Goal: Task Accomplishment & Management: Use online tool/utility

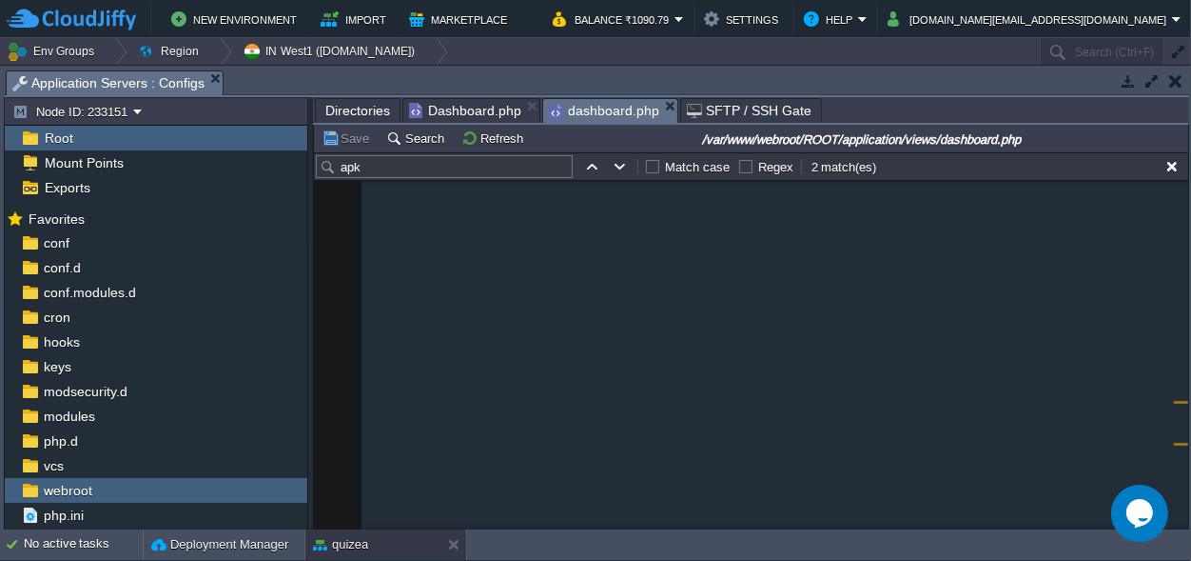
scroll to position [2871, 0]
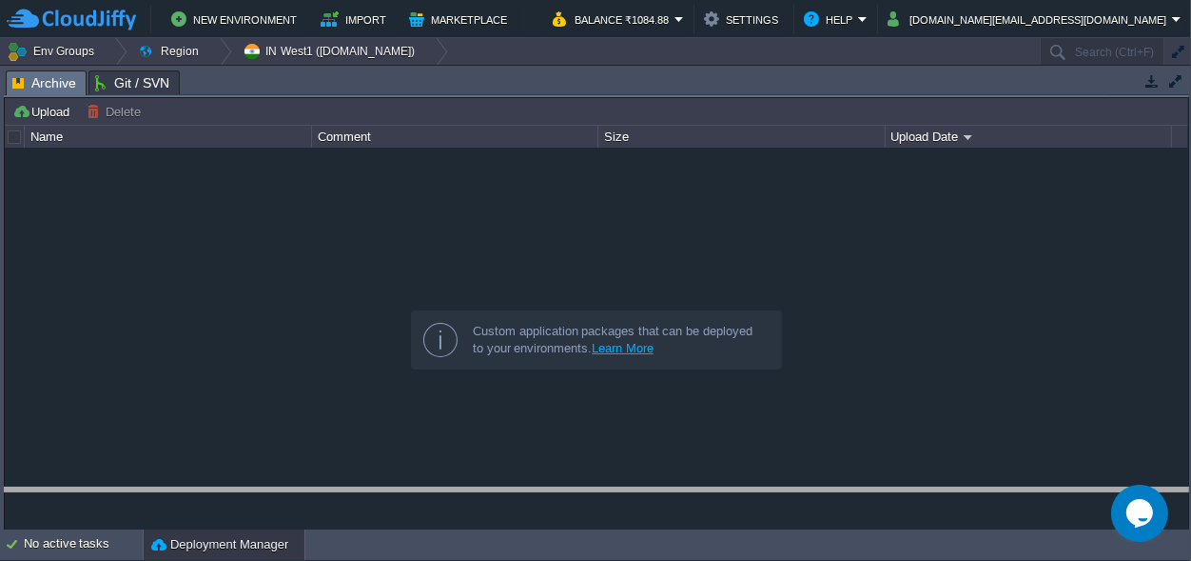
drag, startPoint x: 523, startPoint y: 75, endPoint x: 522, endPoint y: 547, distance: 472.0
click at [522, 548] on body "New Environment Import Marketplace Bonus ₹0.00 Upgrade Account Balance ₹1084.88…" at bounding box center [595, 280] width 1191 height 561
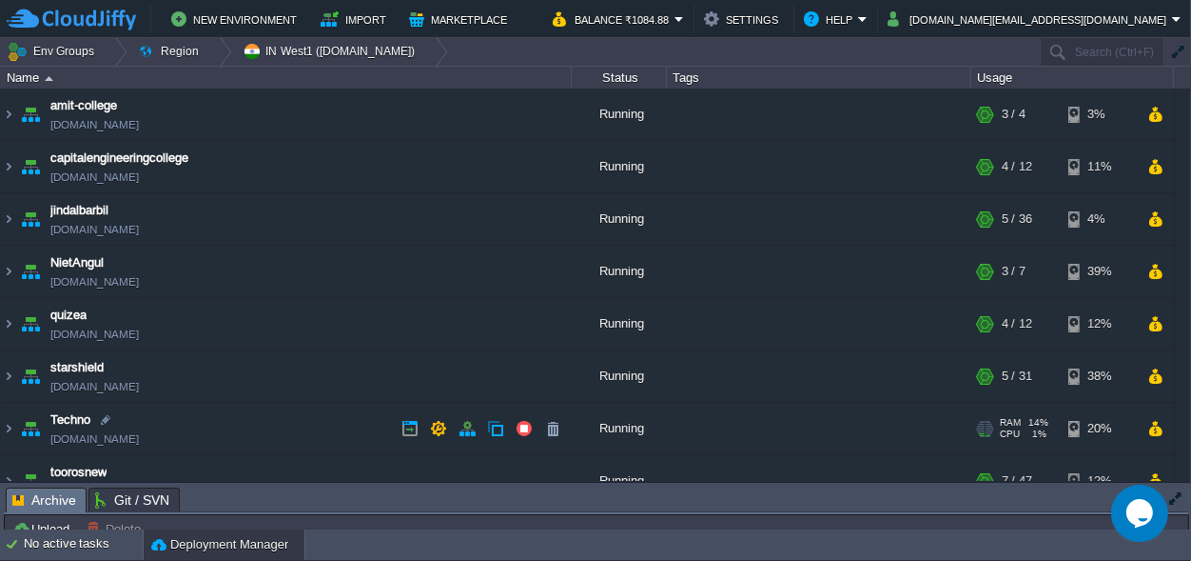
scroll to position [78, 0]
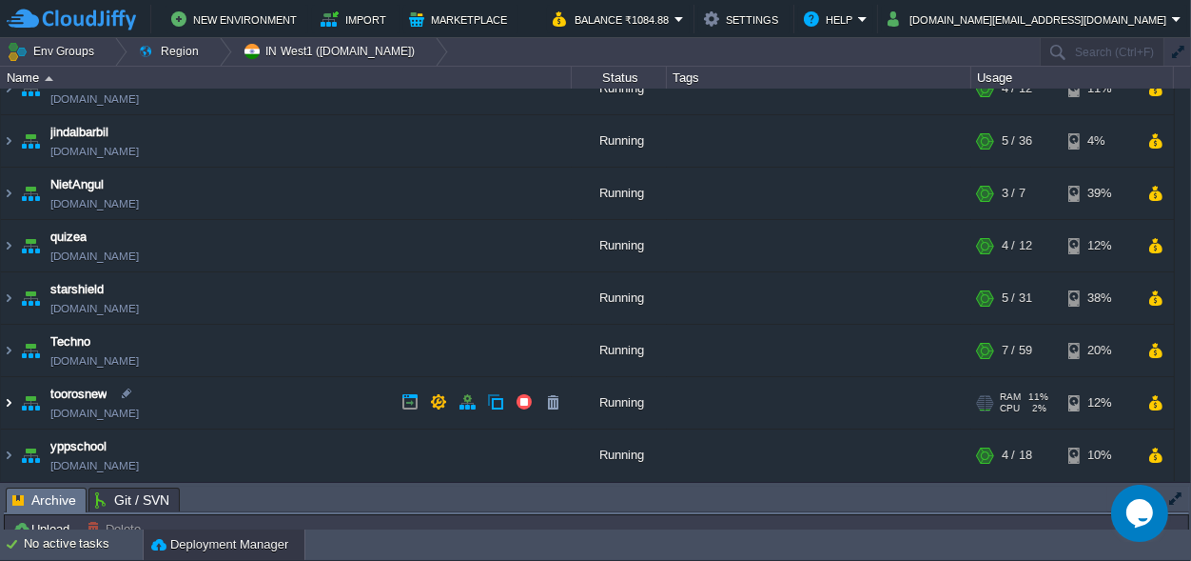
click at [8, 404] on img at bounding box center [8, 402] width 15 height 51
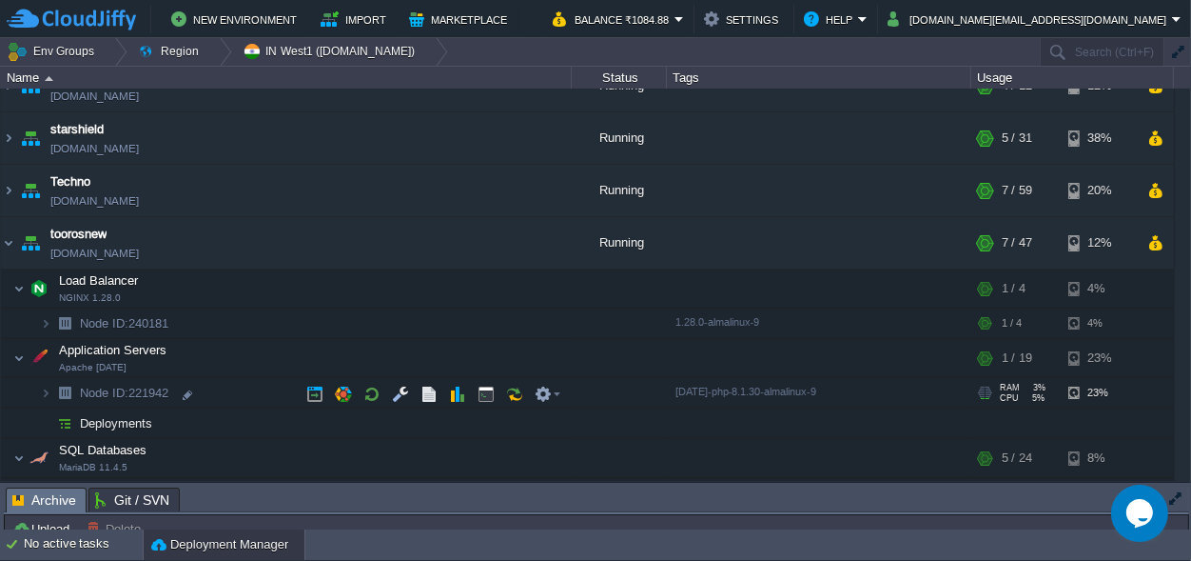
scroll to position [256, 0]
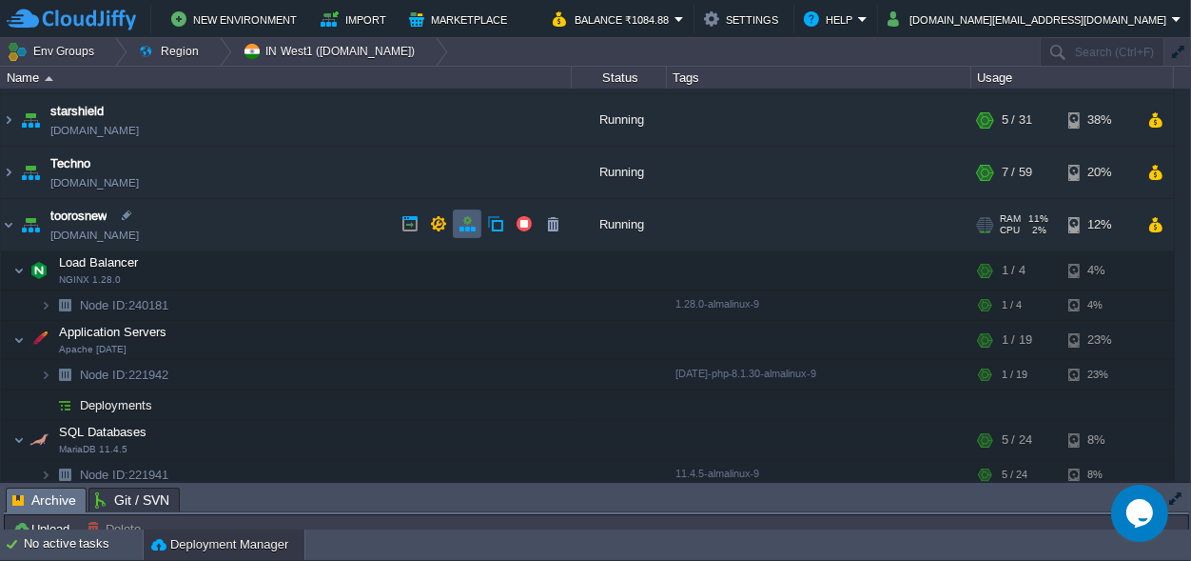
click at [457, 216] on td at bounding box center [467, 223] width 29 height 29
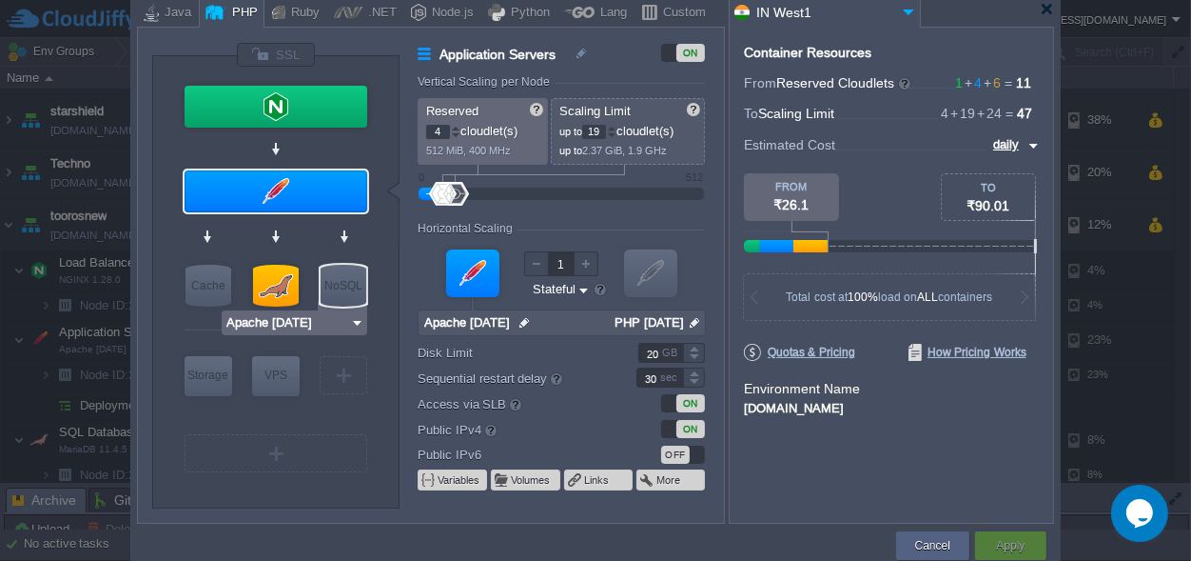
type input "NGINX 1.28.0"
click at [256, 61] on div at bounding box center [276, 55] width 80 height 26
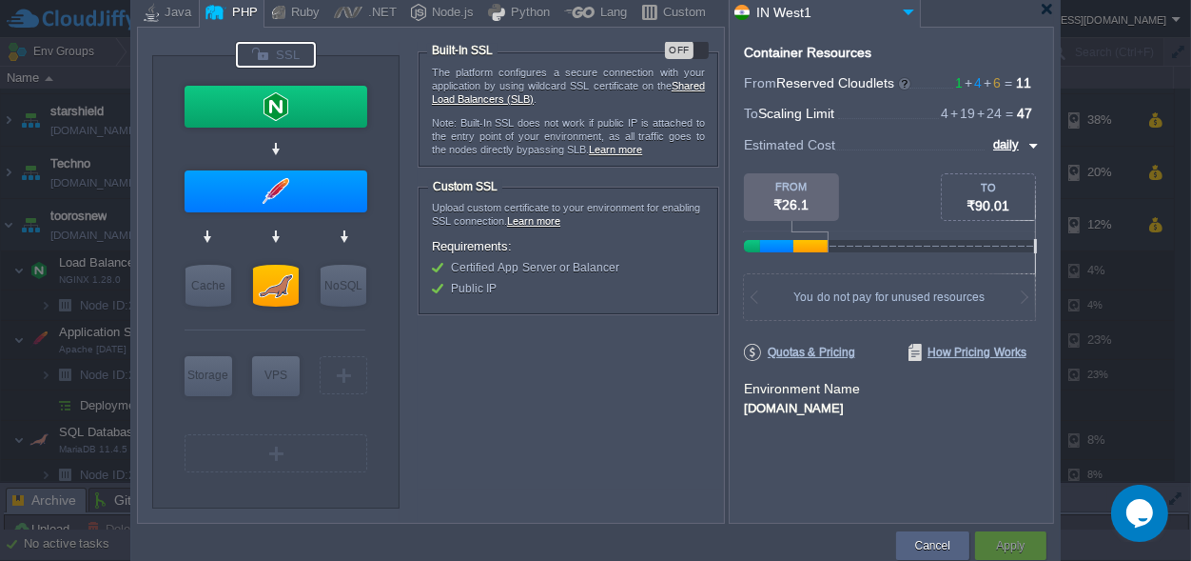
click at [697, 49] on div "OFF" at bounding box center [687, 50] width 44 height 18
click at [1021, 544] on button "Apply" at bounding box center [1010, 545] width 29 height 19
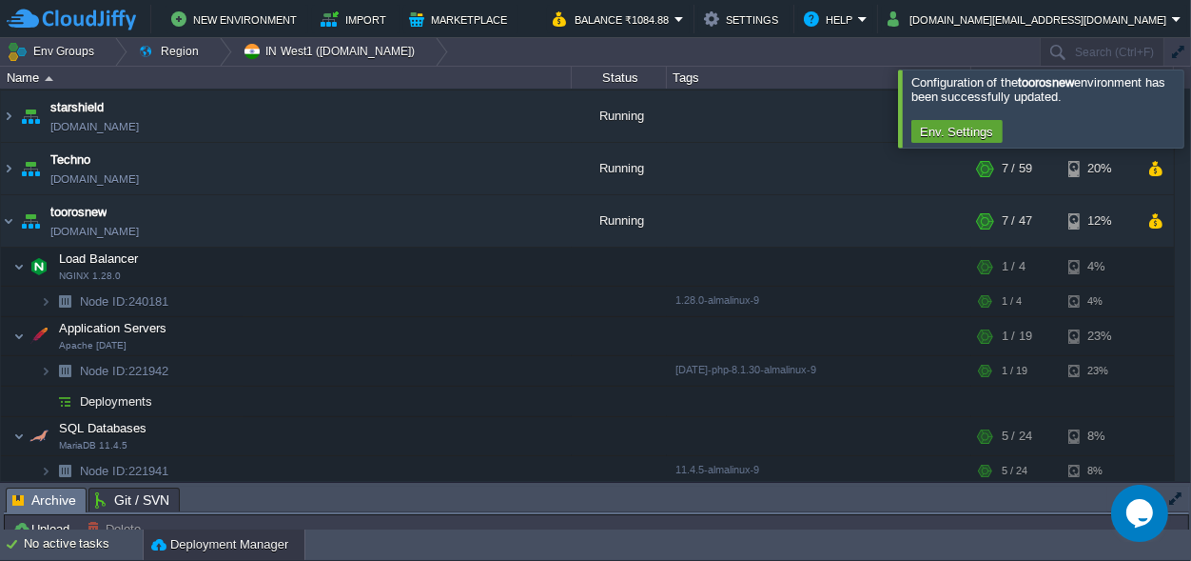
scroll to position [78, 0]
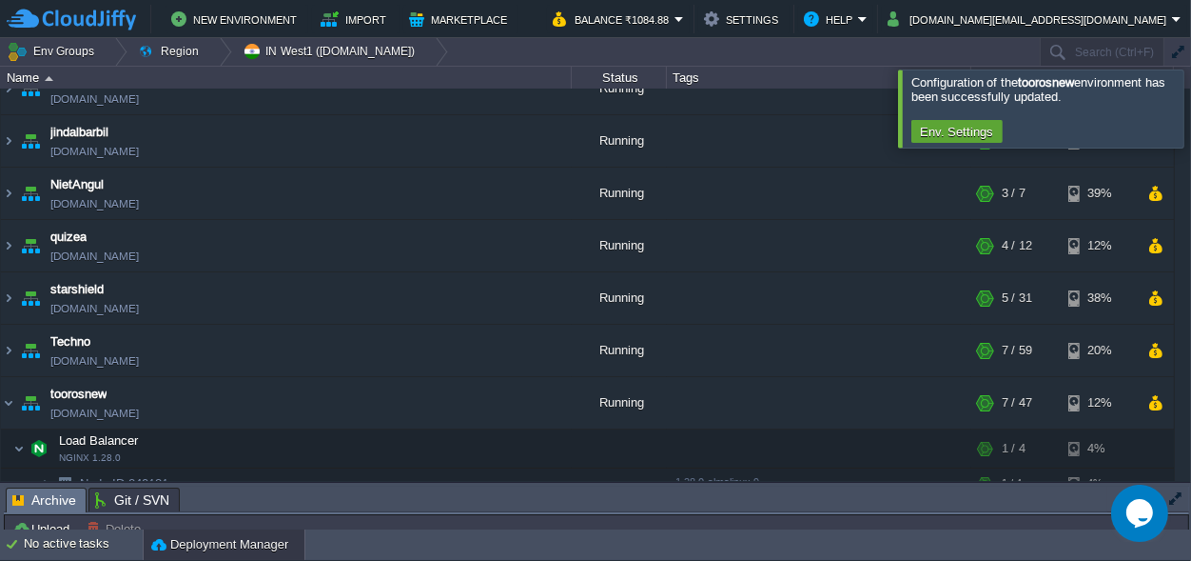
click at [1190, 111] on div at bounding box center [1214, 107] width 0 height 77
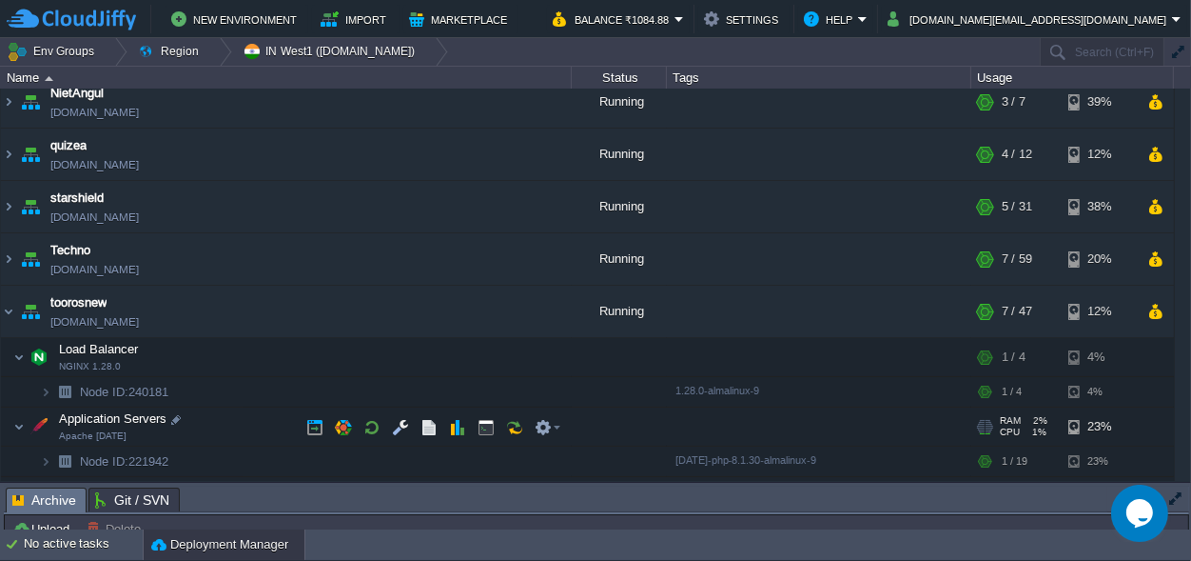
scroll to position [256, 0]
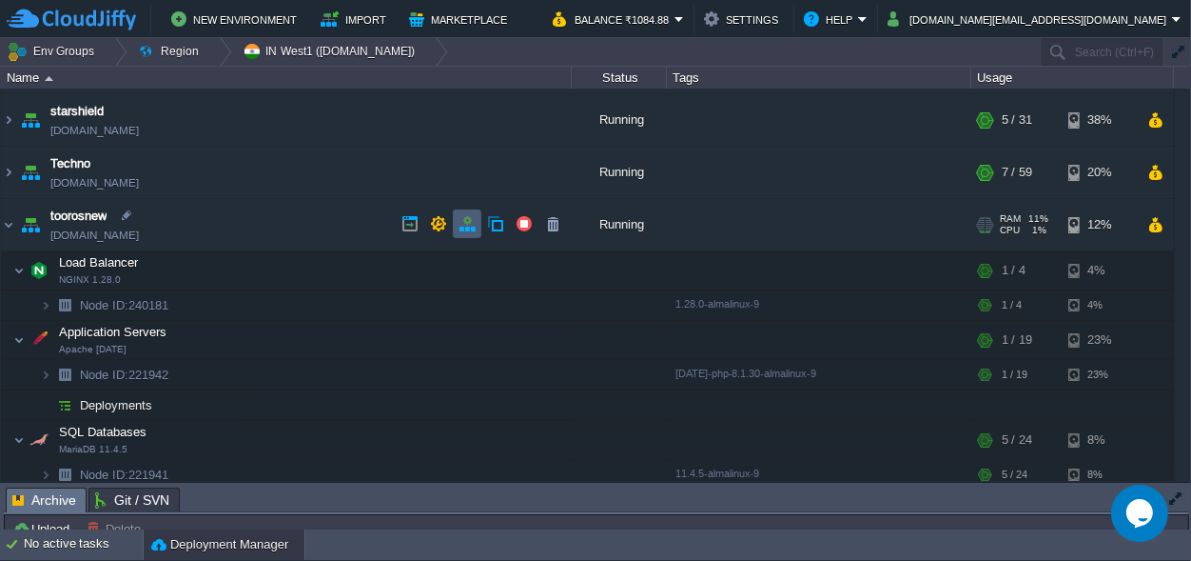
click at [468, 223] on button "button" at bounding box center [467, 223] width 17 height 17
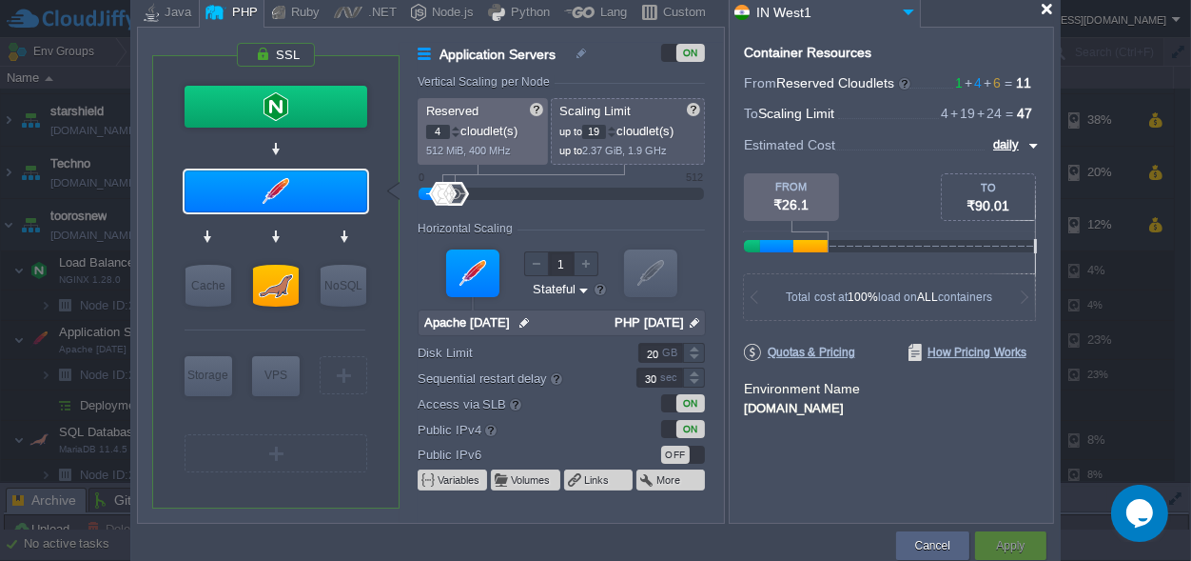
click at [1044, 10] on div at bounding box center [1047, 9] width 14 height 14
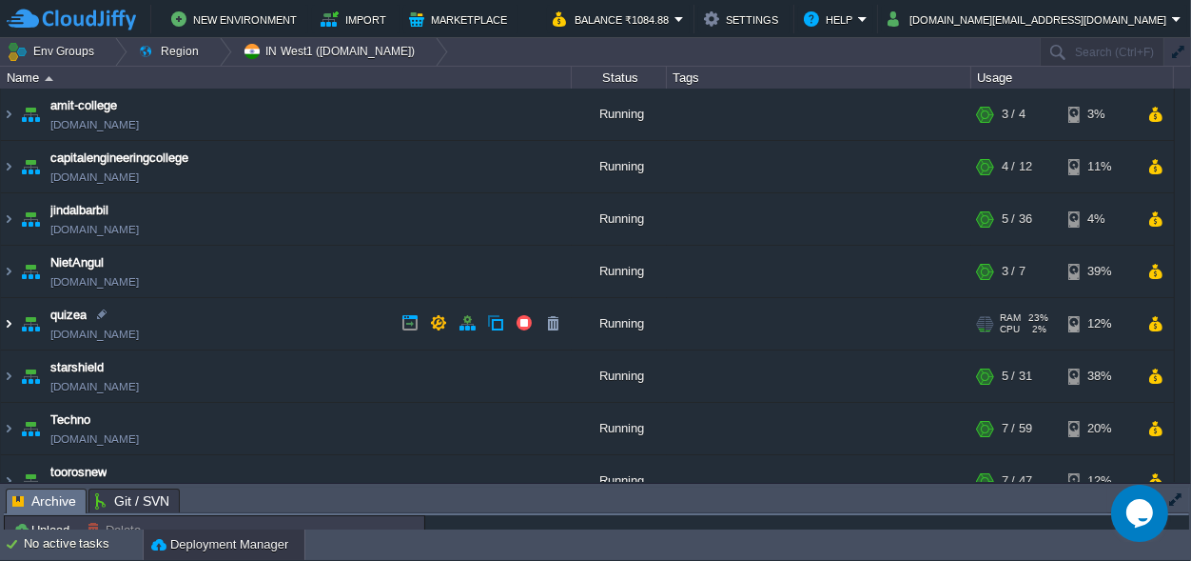
click at [14, 322] on img at bounding box center [8, 323] width 15 height 51
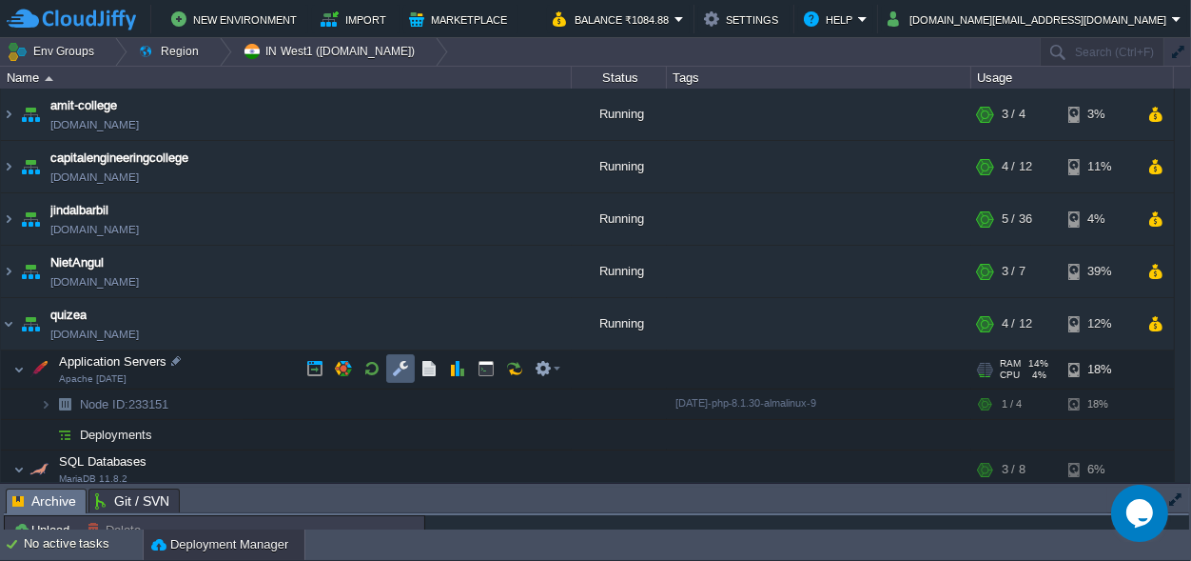
click at [407, 360] on td at bounding box center [400, 368] width 29 height 29
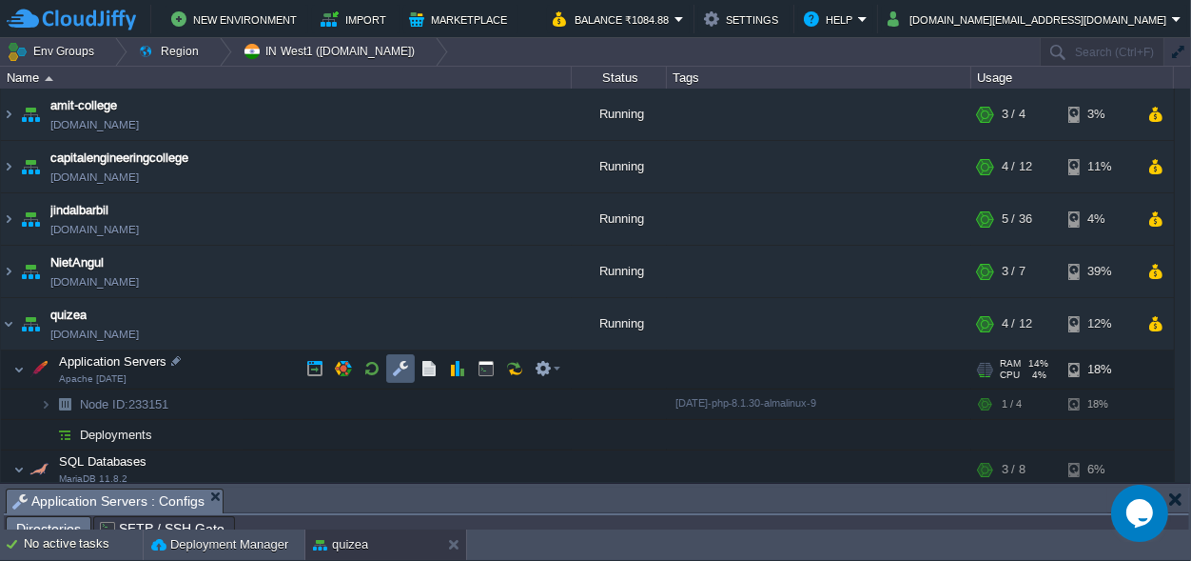
scroll to position [30, 0]
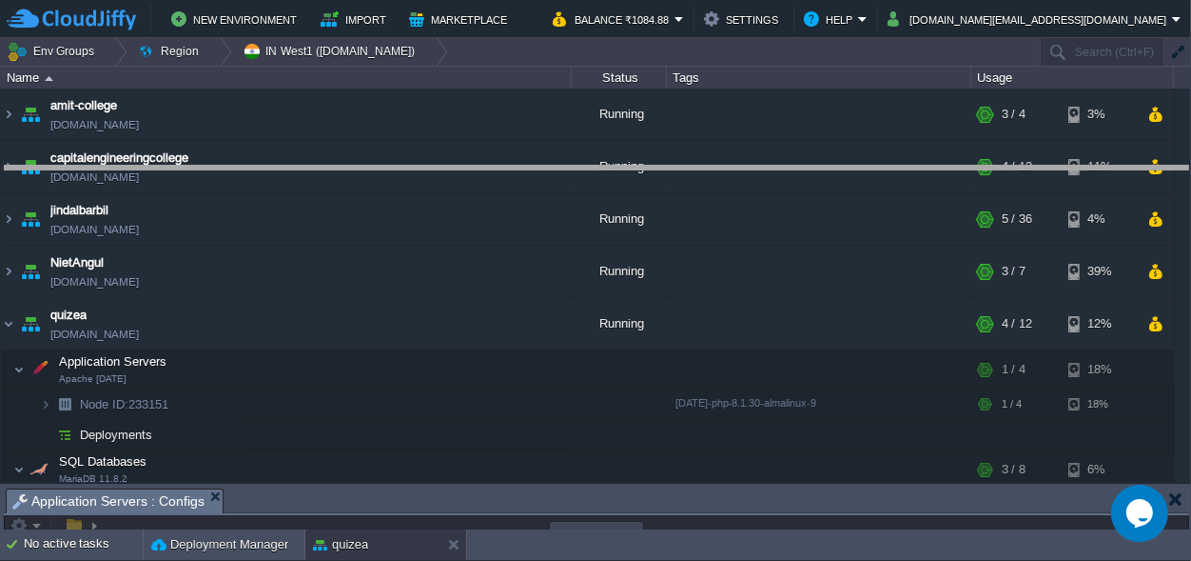
drag, startPoint x: 545, startPoint y: 508, endPoint x: 418, endPoint y: -74, distance: 596.2
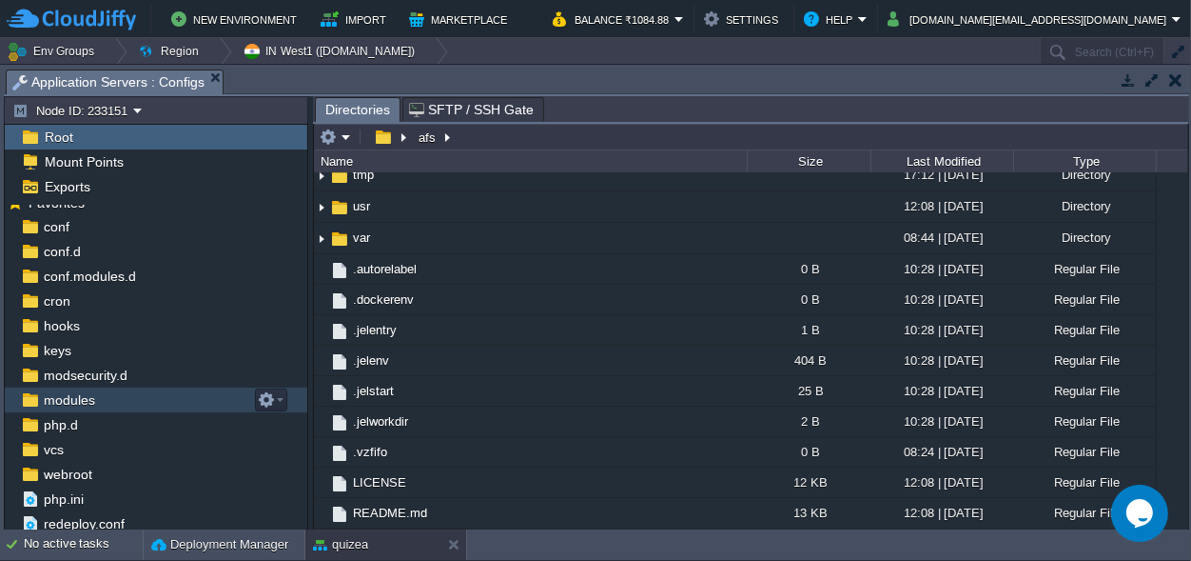
scroll to position [17, 0]
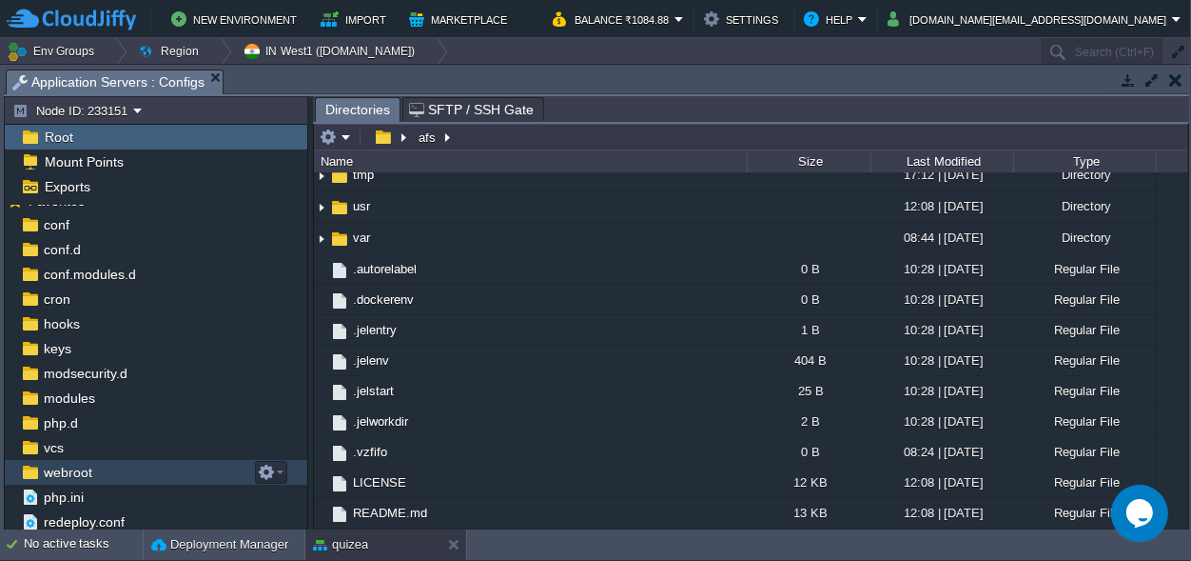
click at [87, 465] on span "webroot" at bounding box center [67, 471] width 55 height 17
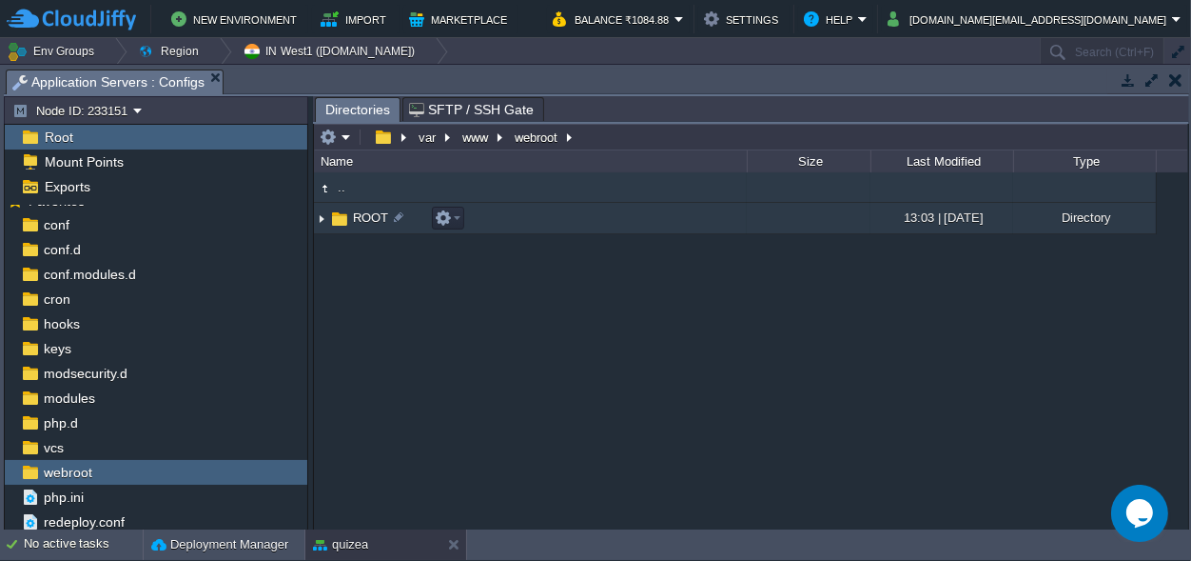
click at [357, 215] on span "ROOT" at bounding box center [370, 217] width 41 height 16
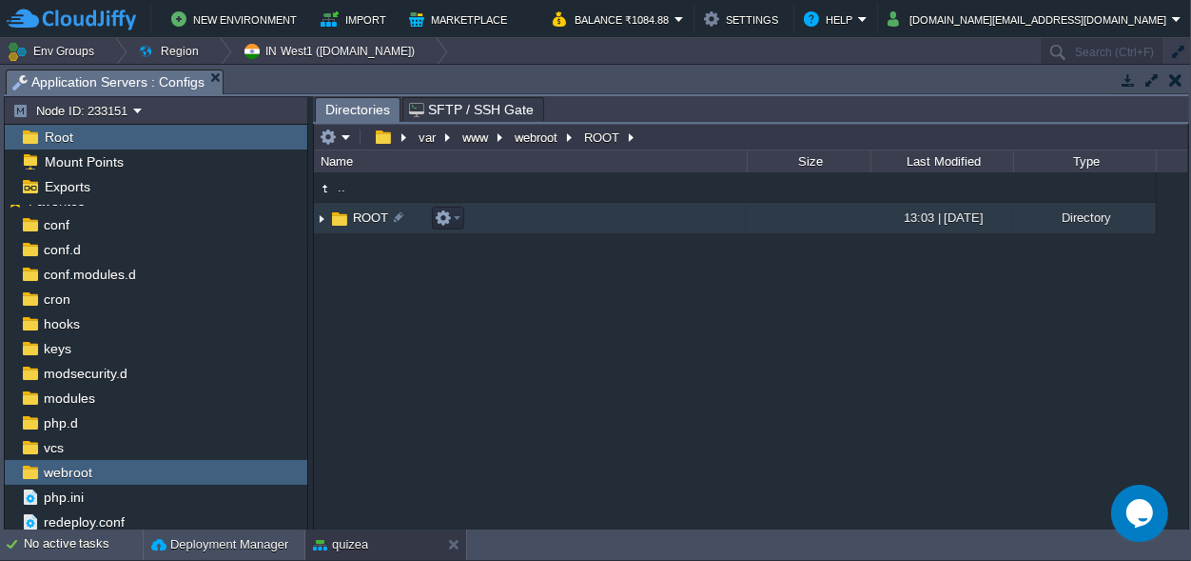
click at [357, 215] on span "ROOT" at bounding box center [370, 217] width 41 height 16
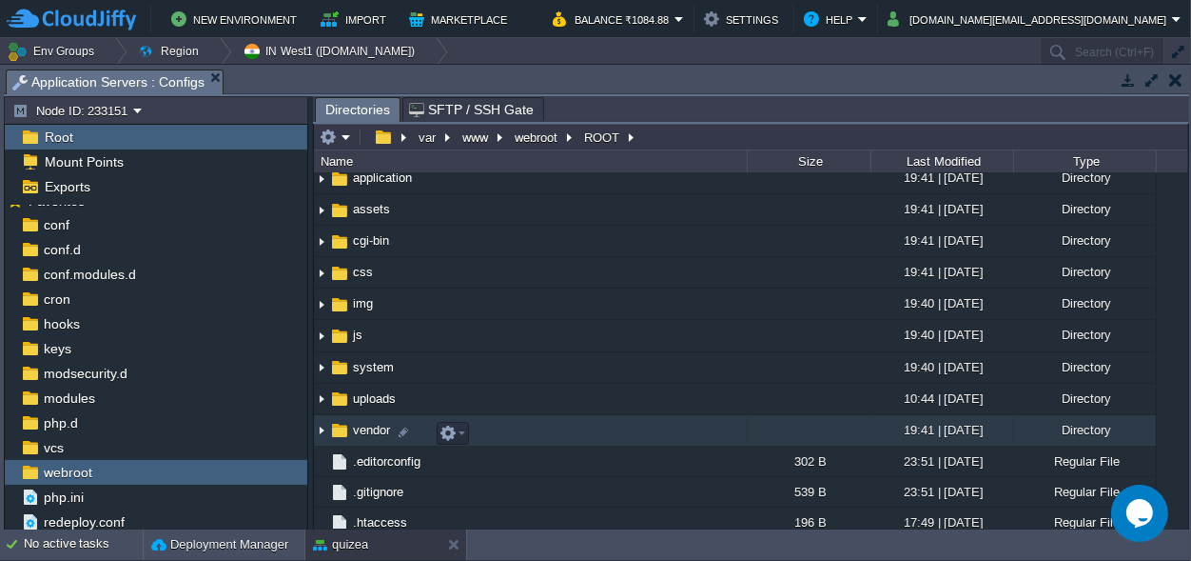
scroll to position [89, 0]
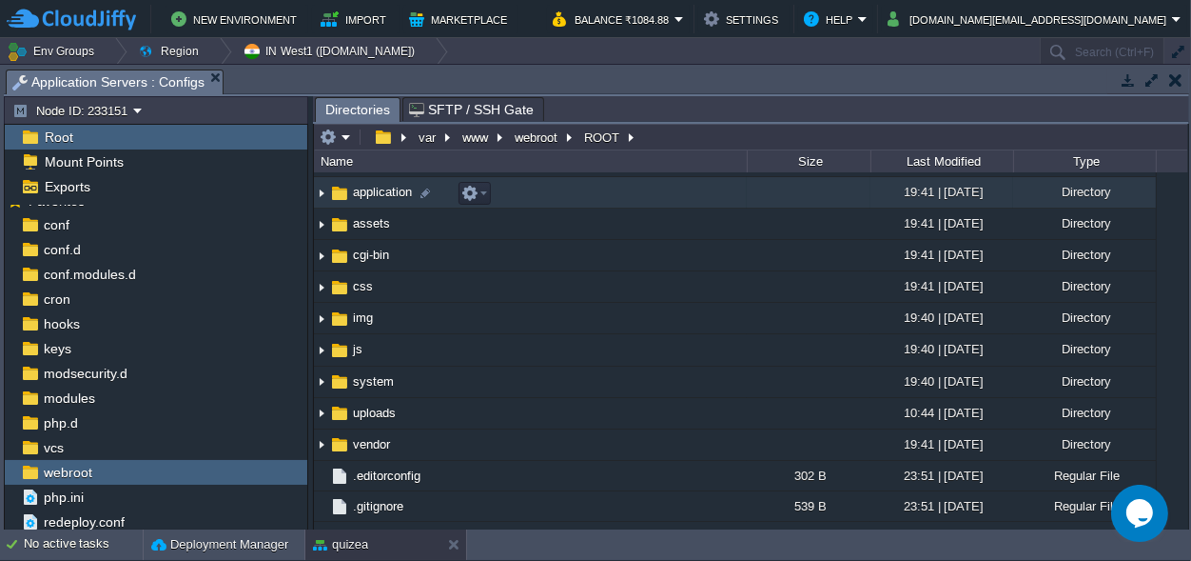
click at [374, 193] on span "application" at bounding box center [382, 192] width 65 height 16
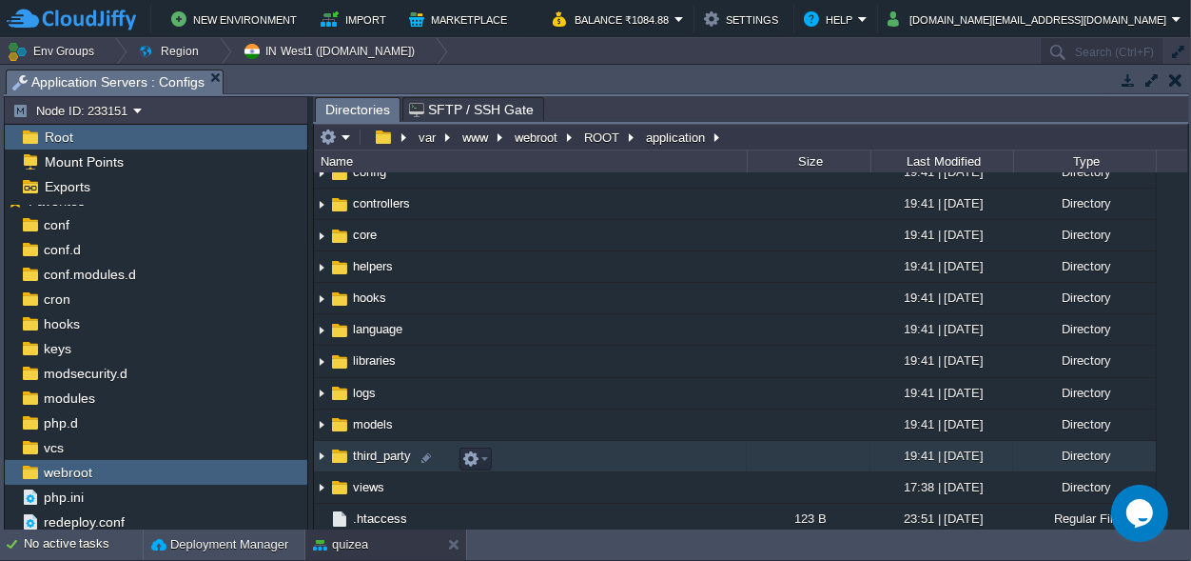
scroll to position [116, 0]
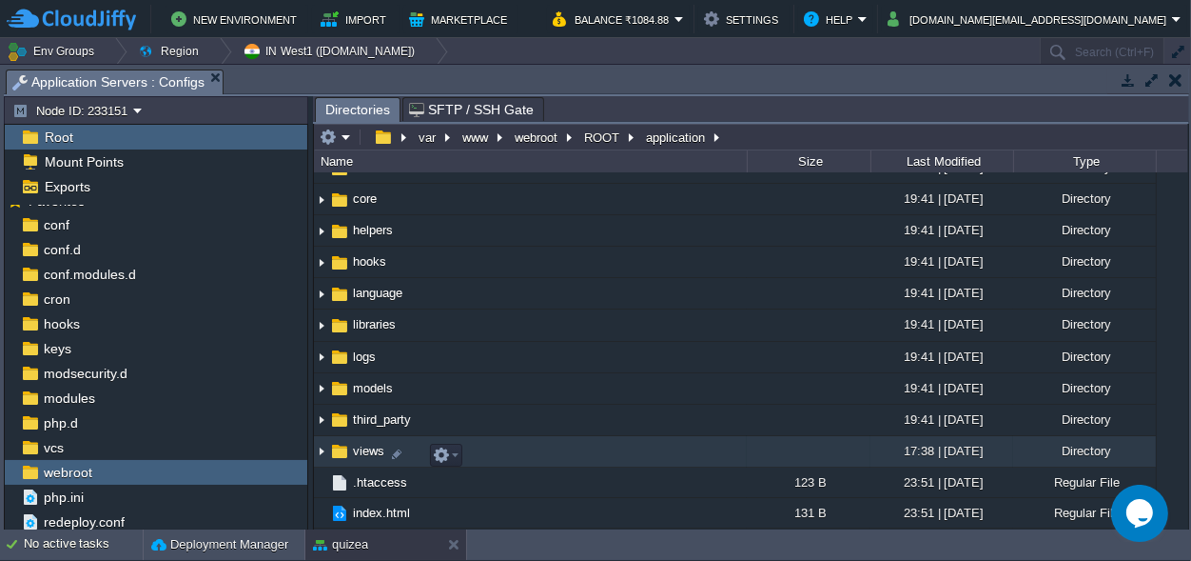
click at [362, 445] on span "views" at bounding box center [368, 451] width 37 height 16
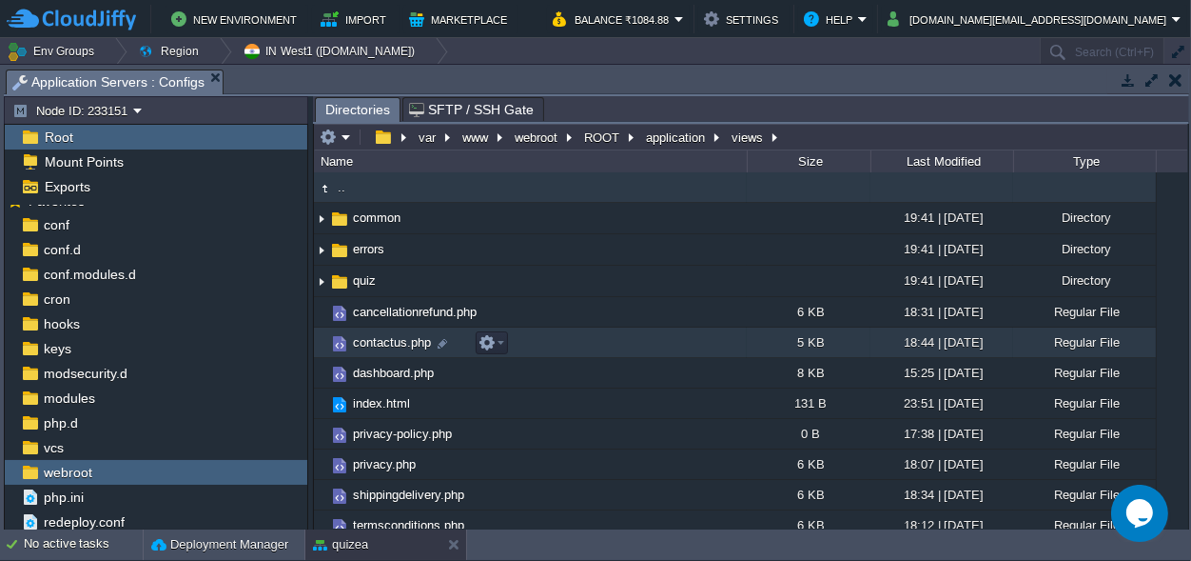
scroll to position [12, 0]
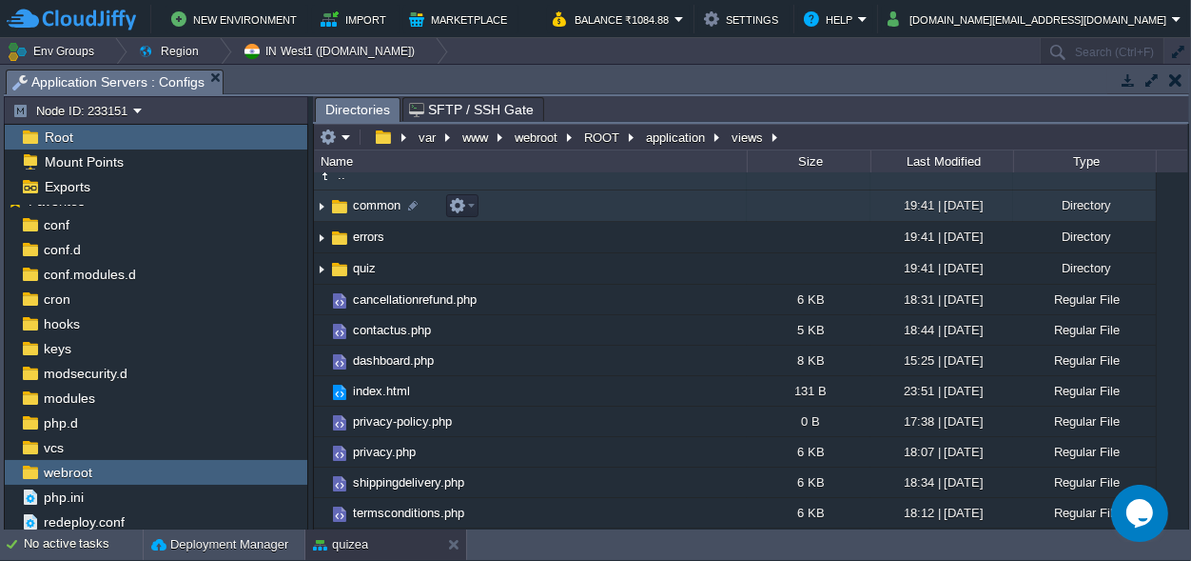
click at [366, 208] on span "common" at bounding box center [376, 205] width 53 height 16
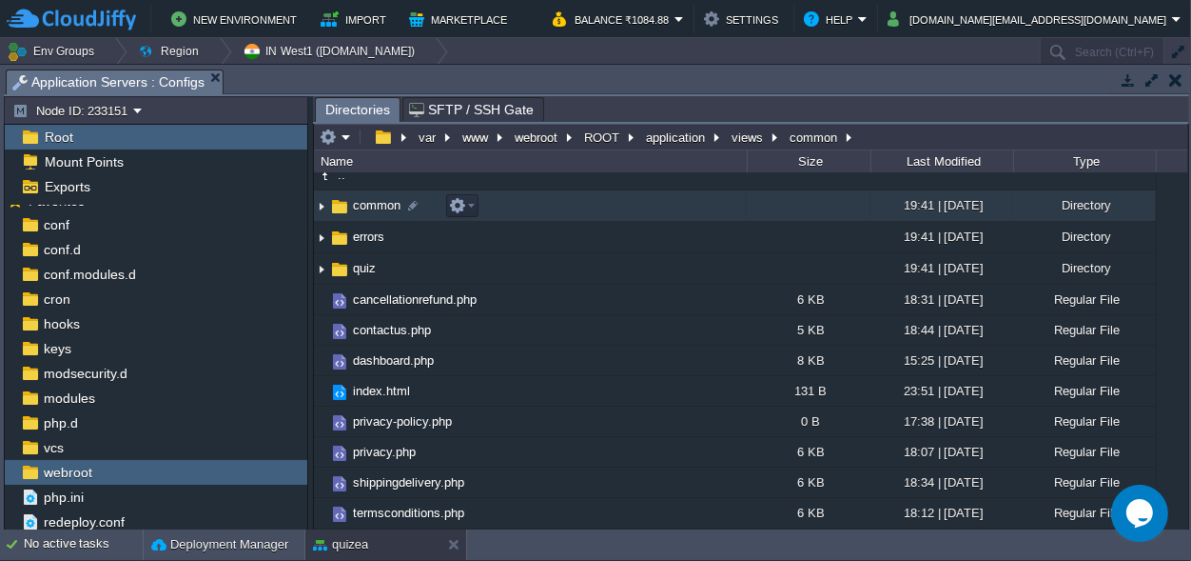
click at [366, 208] on span "common" at bounding box center [376, 205] width 53 height 16
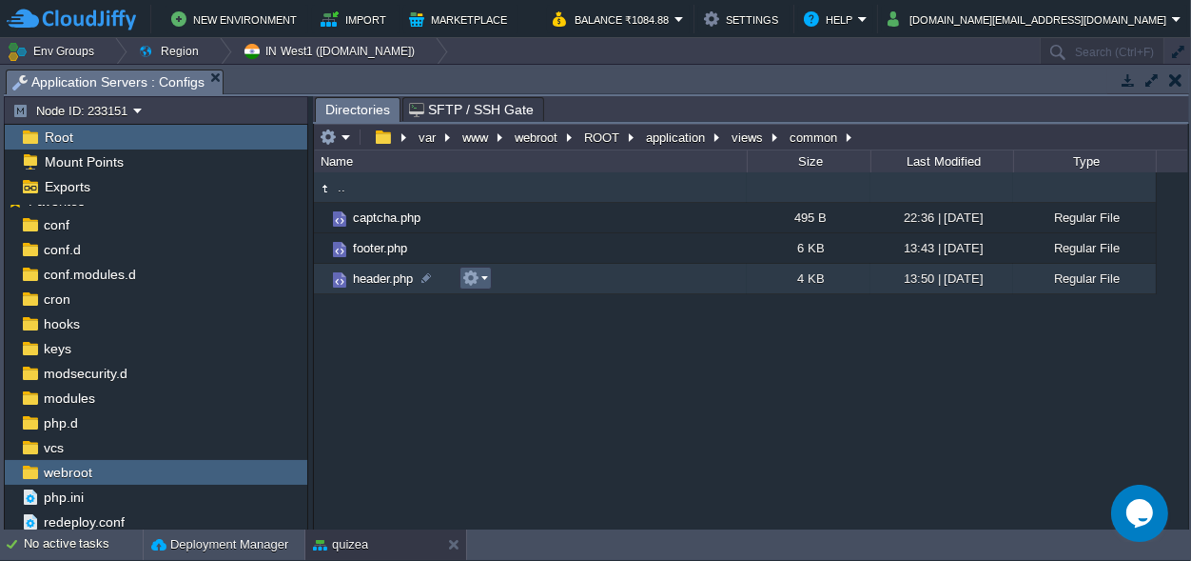
click at [481, 278] on em at bounding box center [475, 277] width 26 height 17
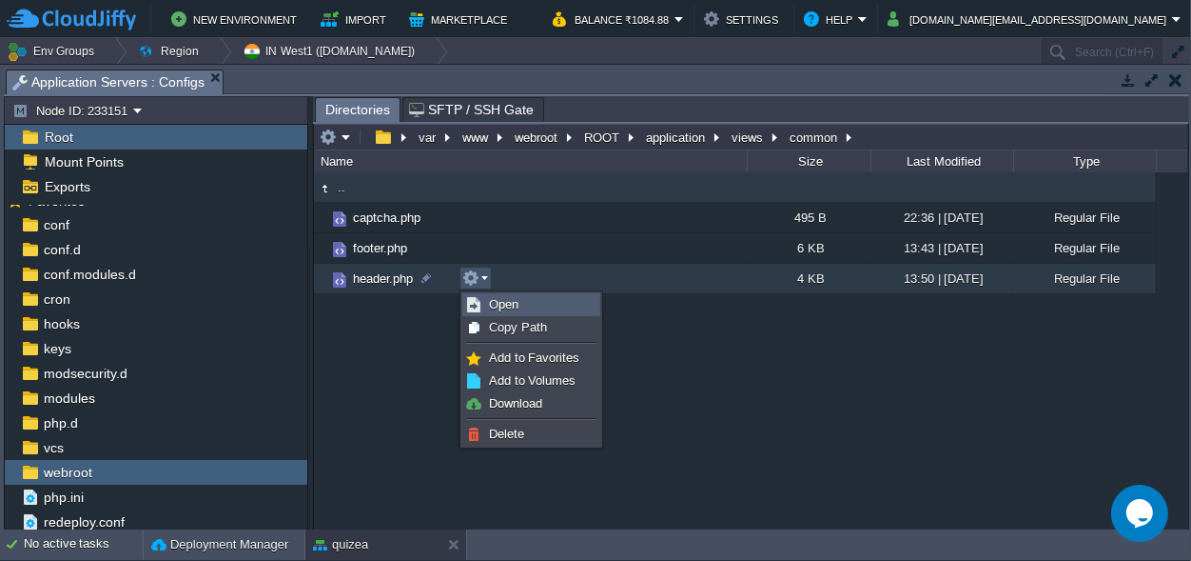
click at [499, 299] on span "Open" at bounding box center [504, 304] width 30 height 14
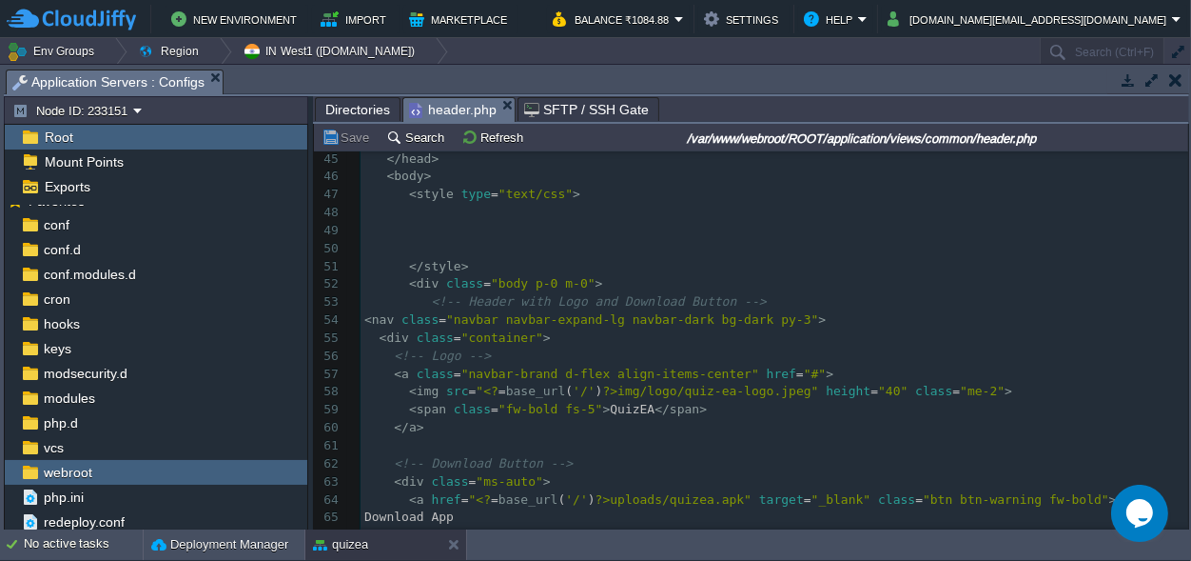
scroll to position [994, 0]
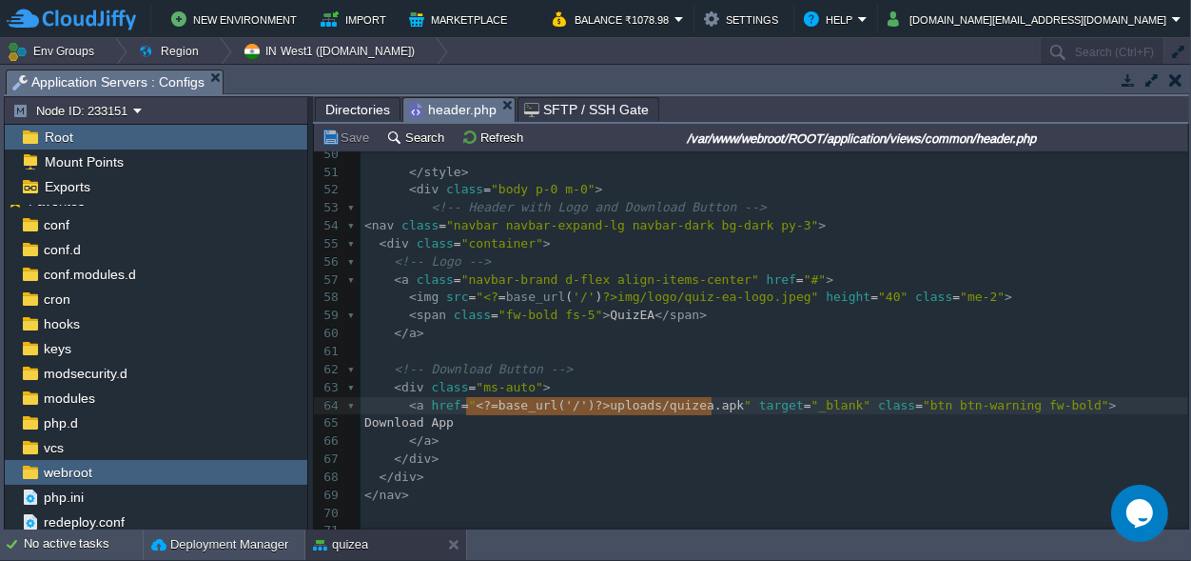
type textarea "<?=base_url('/')?>uploads/quizea.apk"
drag, startPoint x: 712, startPoint y: 393, endPoint x: 468, endPoint y: 389, distance: 243.6
click at [1010, 435] on pre "</ a >" at bounding box center [775, 441] width 828 height 18
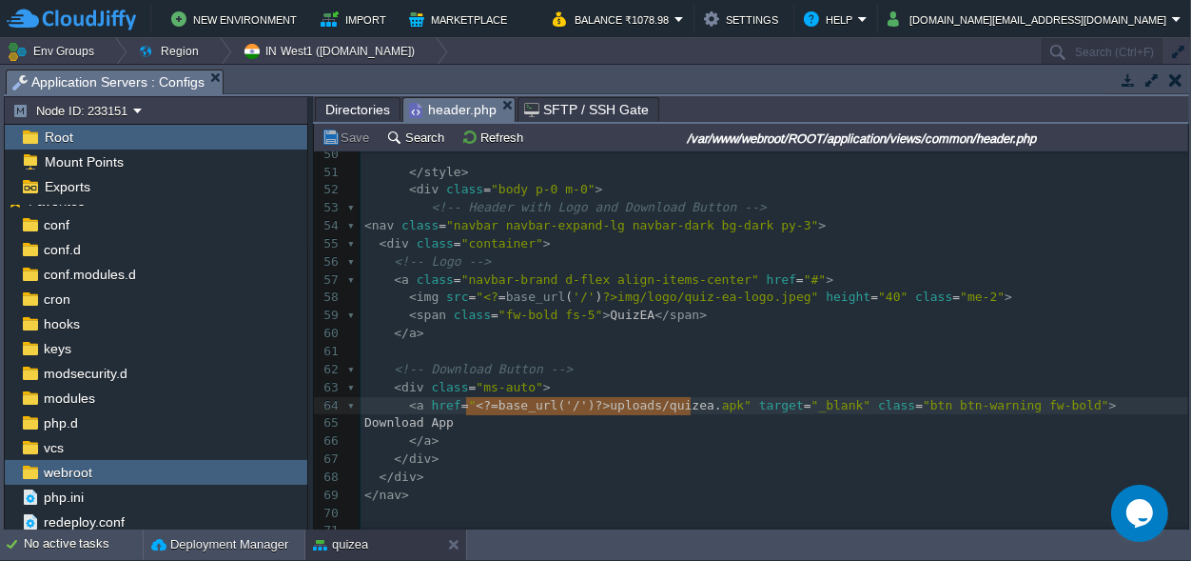
type textarea "<?=base_url('/')?>uploads/quizea.apk"
drag, startPoint x: 465, startPoint y: 388, endPoint x: 712, endPoint y: 391, distance: 246.5
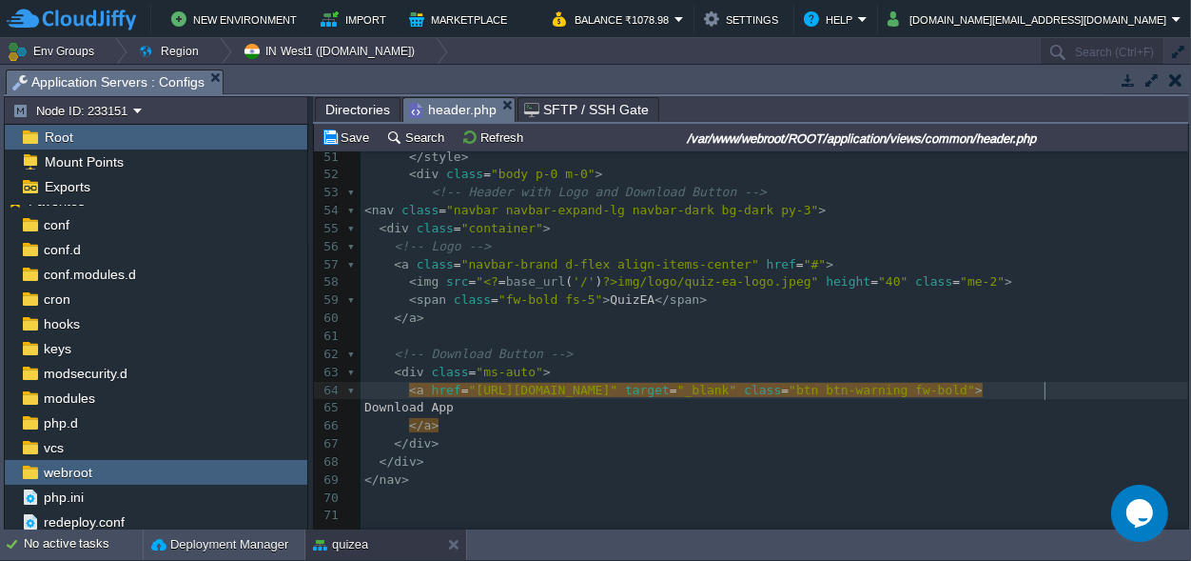
scroll to position [0, 0]
click at [710, 417] on pre "Download App" at bounding box center [775, 408] width 828 height 18
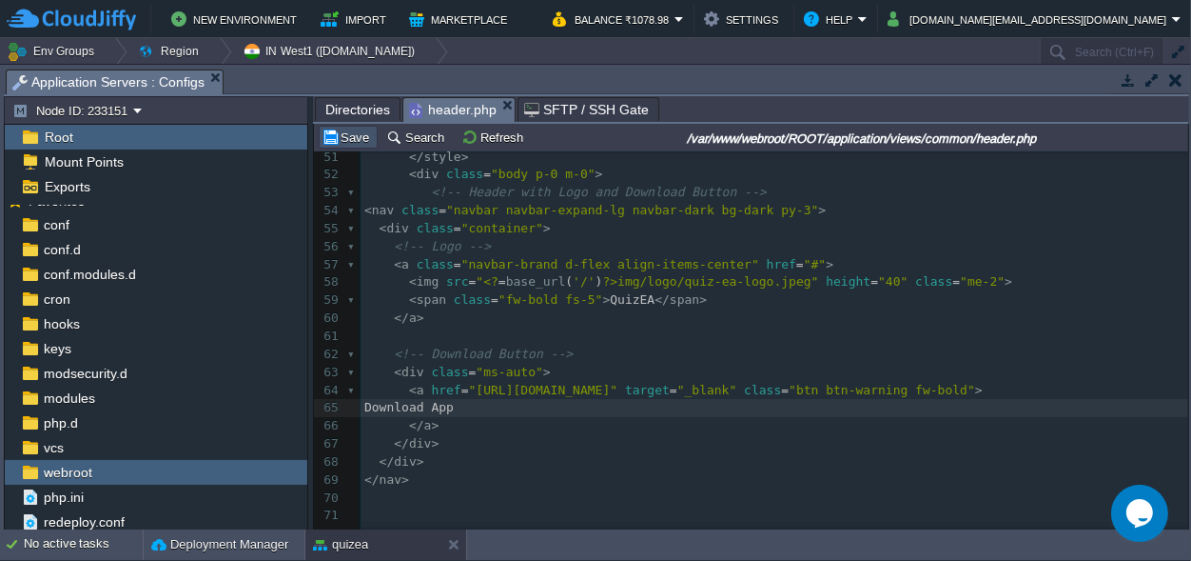
click at [359, 133] on button "Save" at bounding box center [348, 136] width 53 height 17
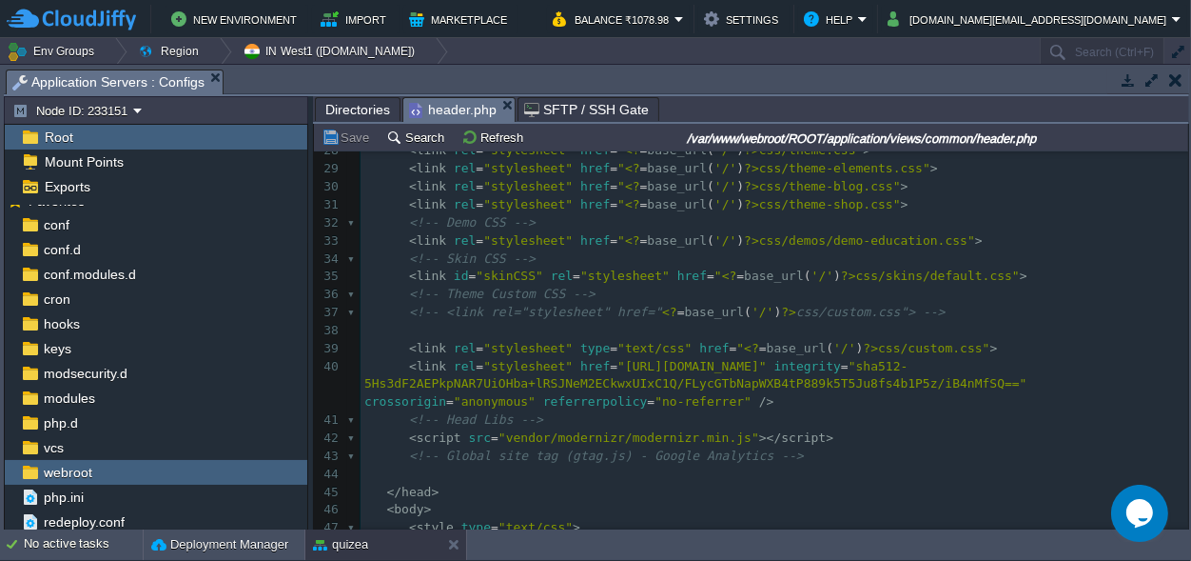
scroll to position [548, 0]
click at [1170, 82] on button "button" at bounding box center [1176, 79] width 13 height 17
